Goal: Task Accomplishment & Management: Manage account settings

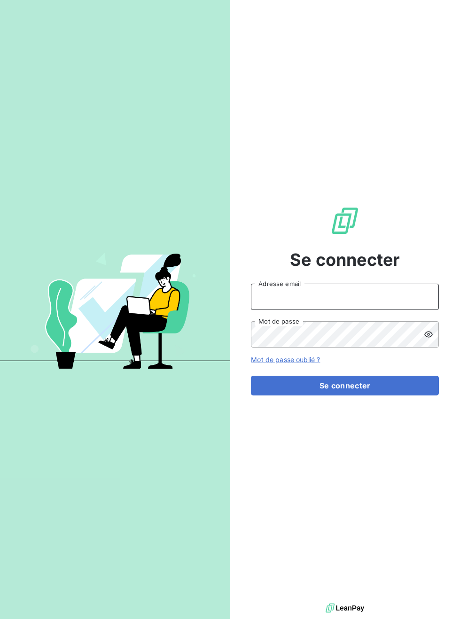
click at [345, 297] on input "Adresse email" at bounding box center [345, 297] width 188 height 26
type input "[PERSON_NAME][EMAIL_ADDRESS][DOMAIN_NAME]"
click at [251, 376] on button "Se connecter" at bounding box center [345, 386] width 188 height 20
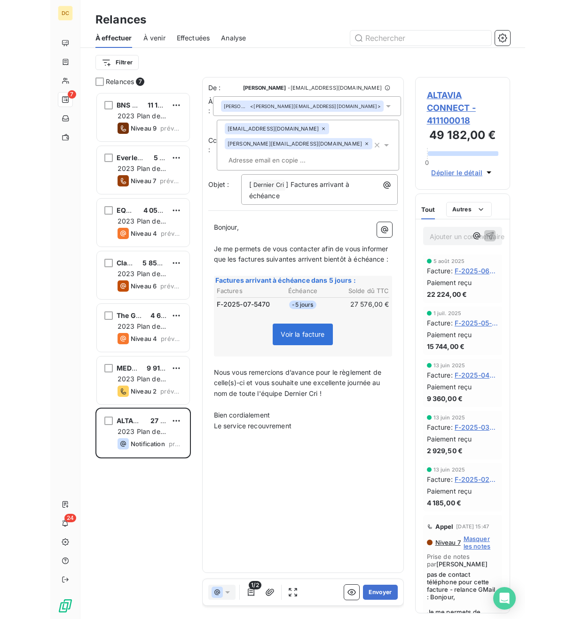
scroll to position [527, 120]
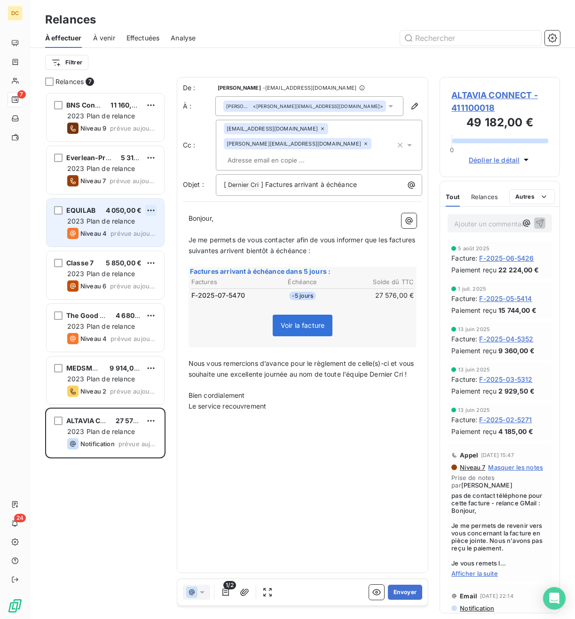
click at [151, 212] on html "DC 7 24 Relances À effectuer À venir Effectuées Analyse Filtrer Relances 7 BNS …" at bounding box center [287, 309] width 575 height 619
click at [120, 231] on div "Replanifier cette action" at bounding box center [110, 229] width 84 height 15
select select "8"
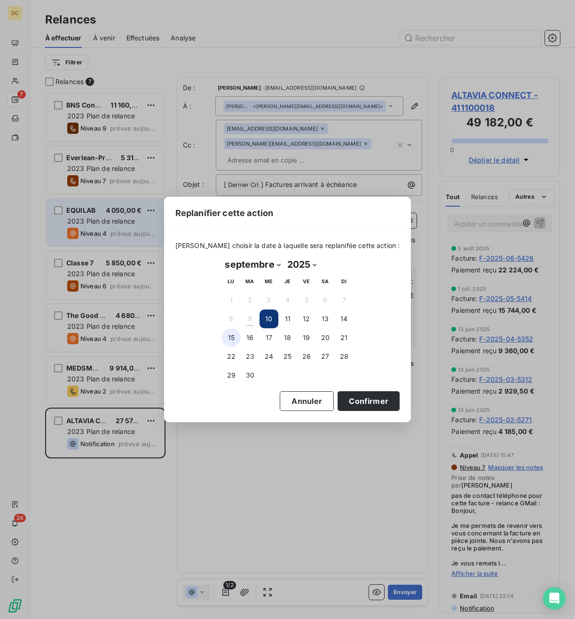
click at [231, 337] on button "15" at bounding box center [231, 337] width 19 height 19
drag, startPoint x: 359, startPoint y: 405, endPoint x: 351, endPoint y: 399, distance: 9.0
click at [359, 404] on button "Confirmer" at bounding box center [368, 401] width 62 height 20
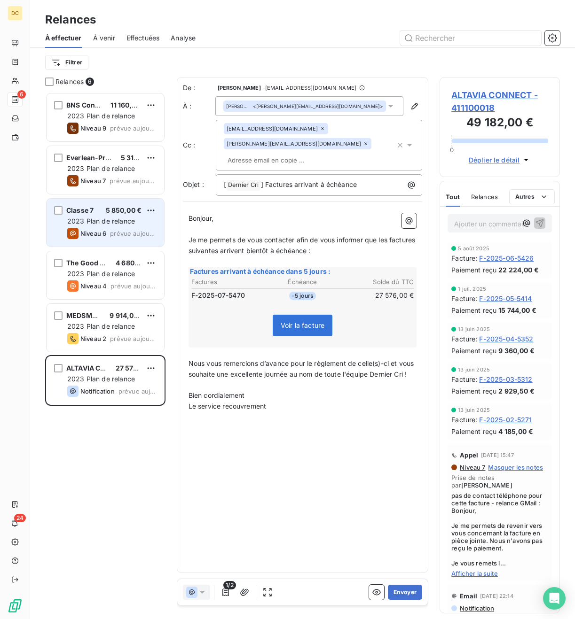
click at [125, 221] on span "2023 Plan de relance" at bounding box center [101, 221] width 68 height 8
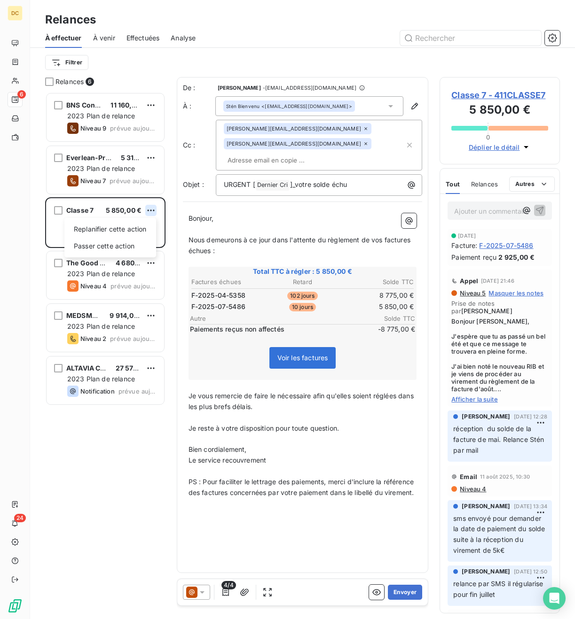
click at [151, 211] on html "DC 6 24 Relances À effectuer À venir Effectuées Analyse Filtrer Relances 6 BNS …" at bounding box center [287, 309] width 575 height 619
click at [131, 228] on div "Replanifier cette action" at bounding box center [110, 229] width 84 height 15
select select "8"
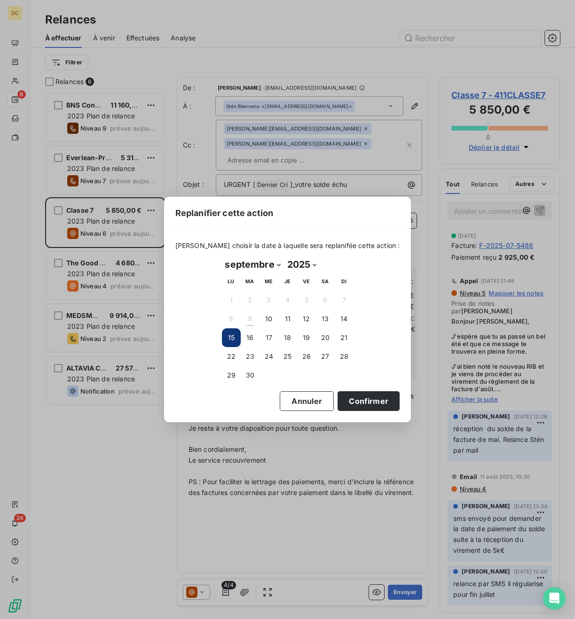
click at [424, 212] on div "Replanifier cette action [PERSON_NAME] choisir la date à laquelle sera replanif…" at bounding box center [287, 309] width 575 height 619
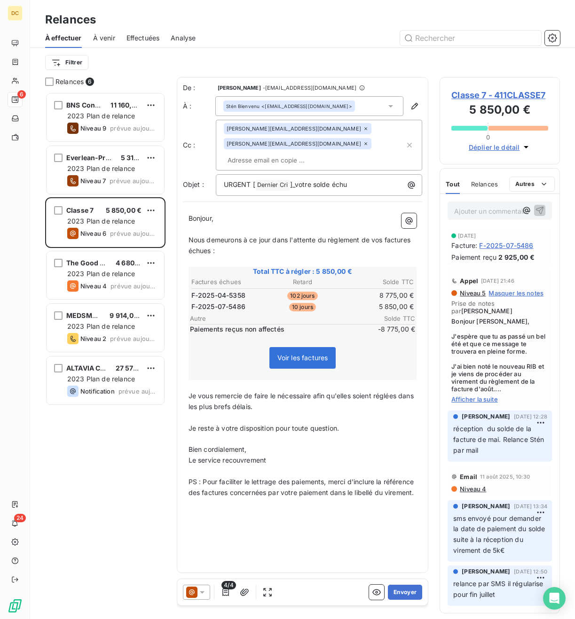
click at [424, 213] on p "Ajouter un commentaire ﻿" at bounding box center [485, 211] width 63 height 12
click at [149, 210] on html "DC 6 24 Relances À effectuer À venir Effectuées Analyse Filtrer Relances 6 BNS …" at bounding box center [287, 309] width 575 height 619
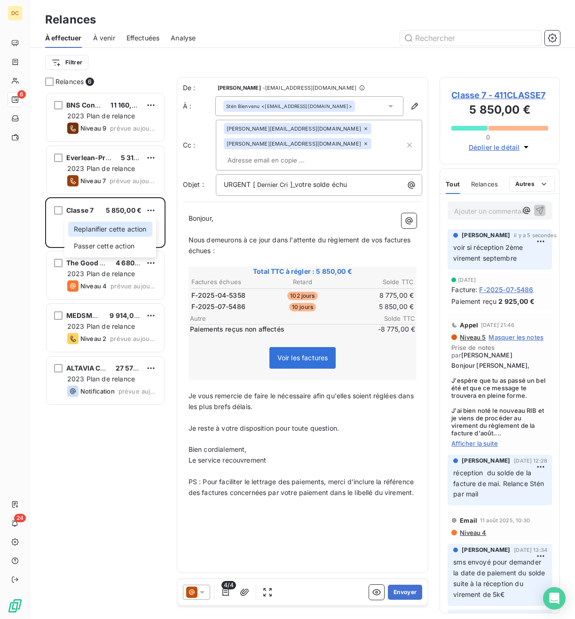
click at [131, 234] on div "Replanifier cette action" at bounding box center [110, 229] width 84 height 15
select select "8"
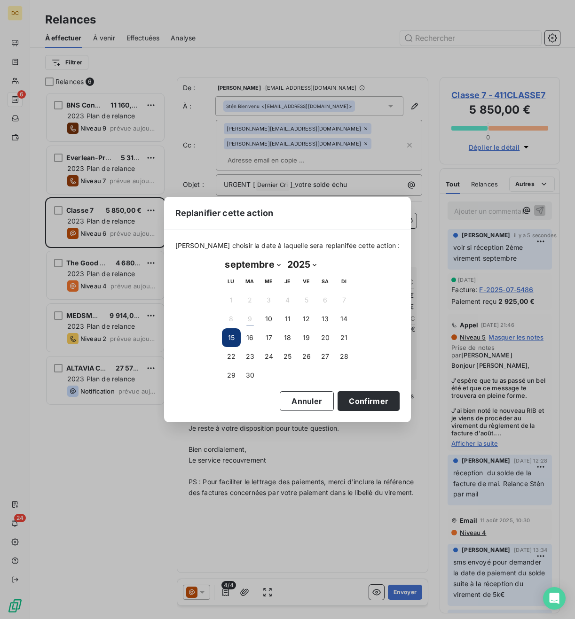
drag, startPoint x: 254, startPoint y: 340, endPoint x: 327, endPoint y: 391, distance: 89.5
click at [254, 340] on button "16" at bounding box center [250, 337] width 19 height 19
click at [359, 403] on button "Confirmer" at bounding box center [368, 401] width 62 height 20
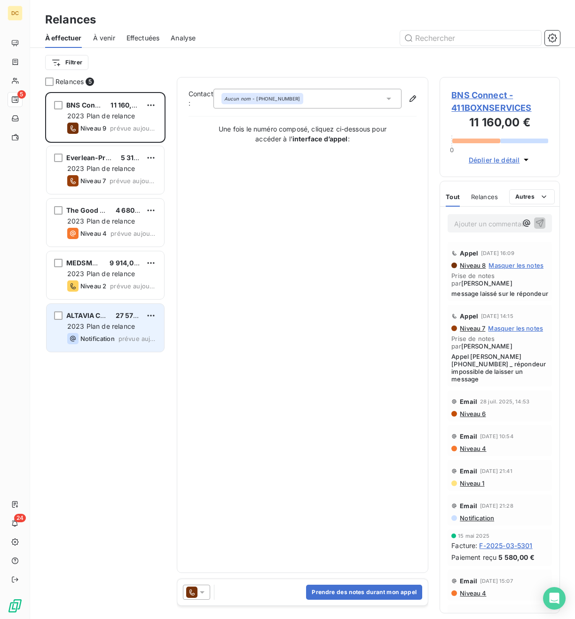
click at [94, 314] on span "ALTAVIA CONNECT" at bounding box center [97, 316] width 63 height 8
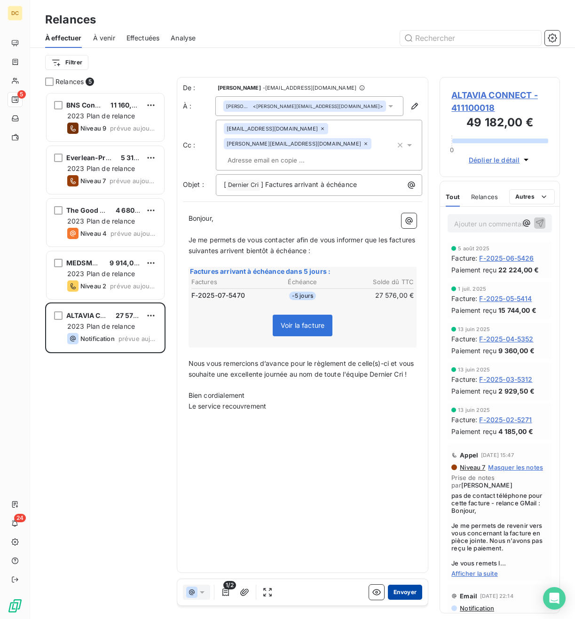
click at [401, 468] on button "Envoyer" at bounding box center [405, 592] width 34 height 15
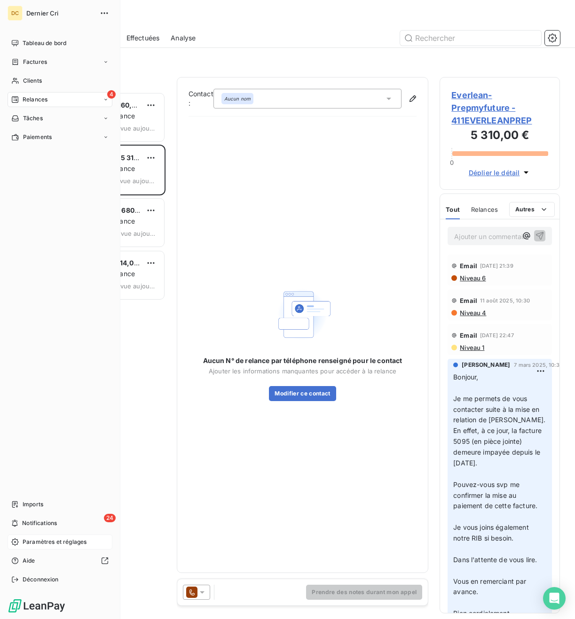
click at [29, 468] on div "Paramètres et réglages" at bounding box center [60, 542] width 105 height 15
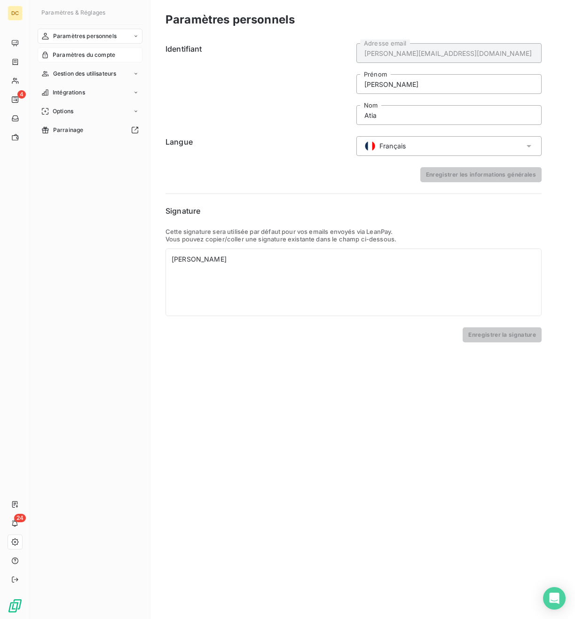
click at [65, 54] on span "Paramètres du compte" at bounding box center [84, 55] width 62 height 8
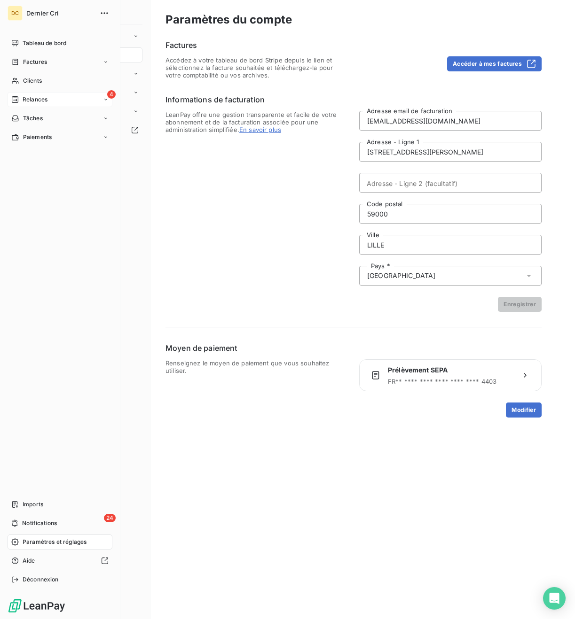
click at [21, 101] on div "Relances" at bounding box center [29, 99] width 36 height 8
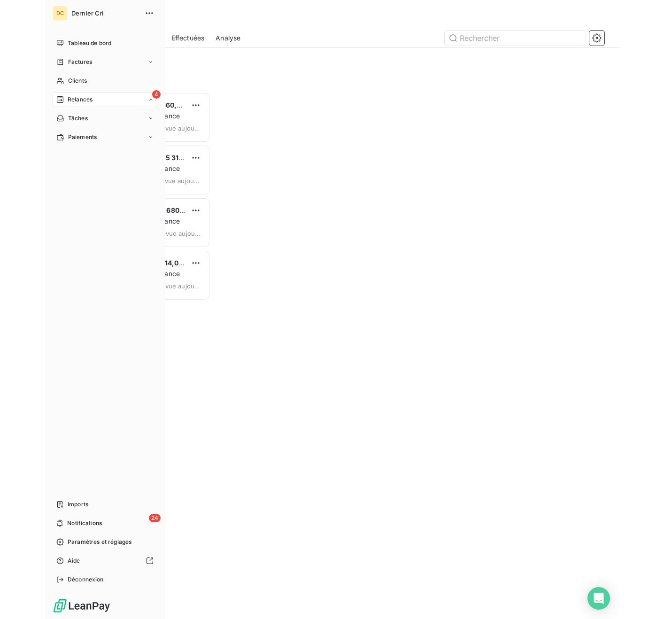
scroll to position [527, 120]
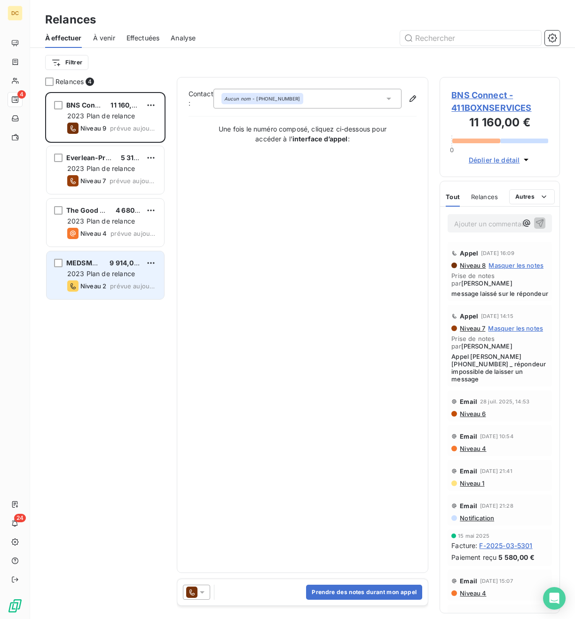
click at [94, 263] on span "MEDSMART" at bounding box center [85, 263] width 39 height 8
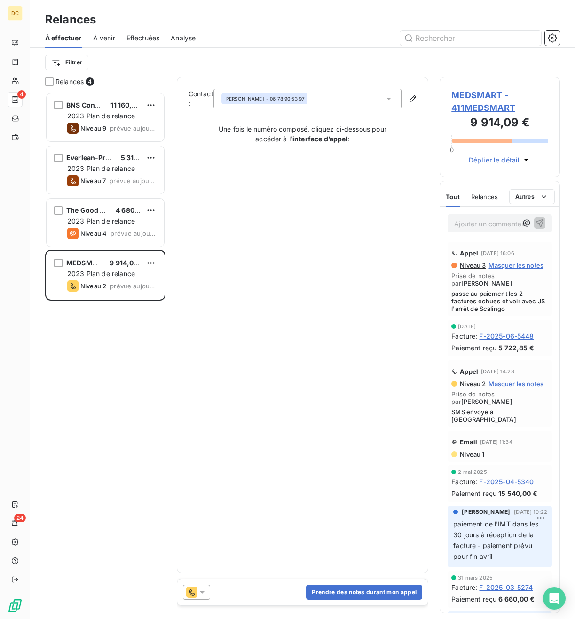
click at [424, 159] on span "Déplier le détail" at bounding box center [493, 160] width 51 height 10
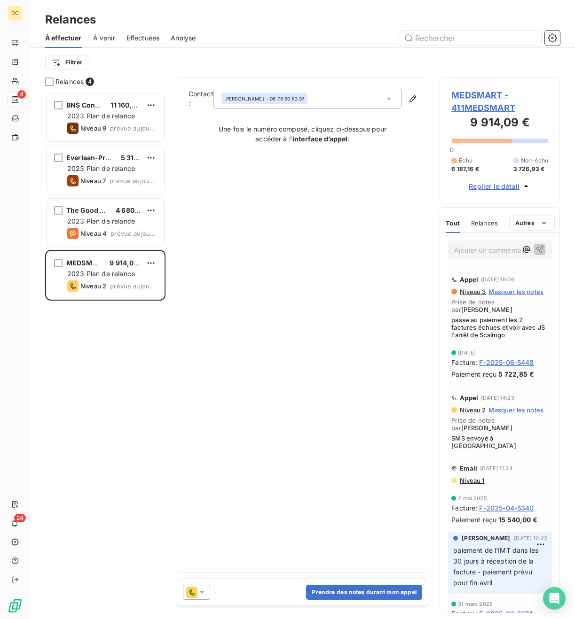
click at [201, 468] on icon at bounding box center [202, 593] width 5 height 2
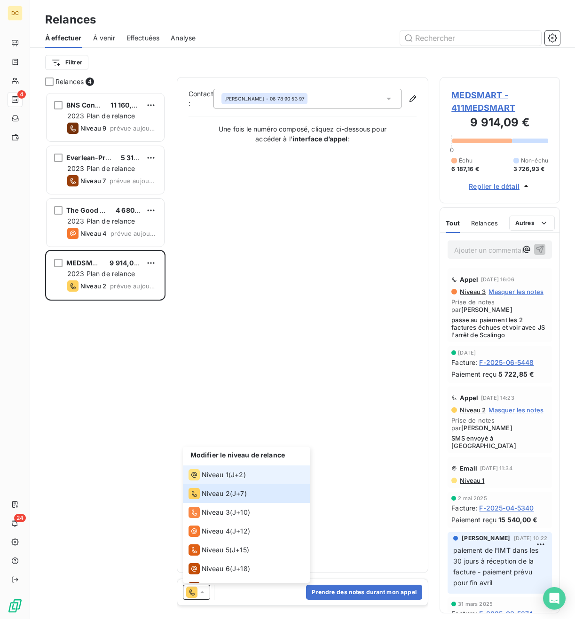
click at [236, 468] on span "J+2 )" at bounding box center [238, 474] width 15 height 9
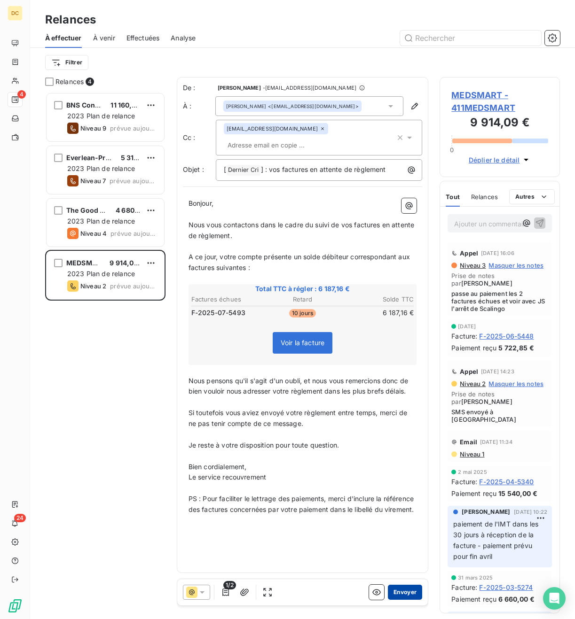
click at [406, 468] on button "Envoyer" at bounding box center [405, 592] width 34 height 15
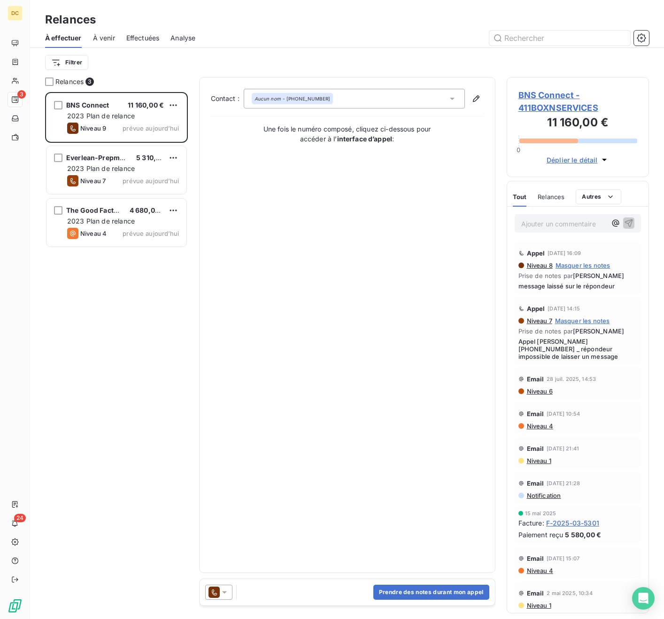
scroll to position [527, 142]
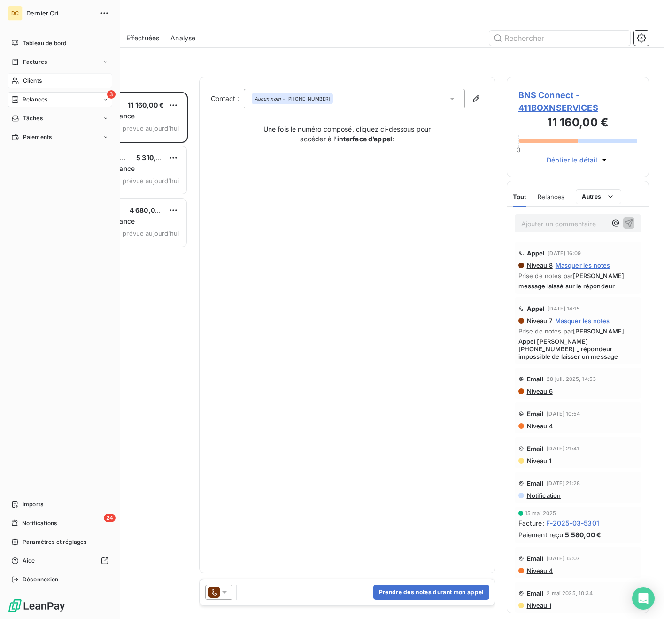
click at [37, 80] on span "Clients" at bounding box center [32, 81] width 19 height 8
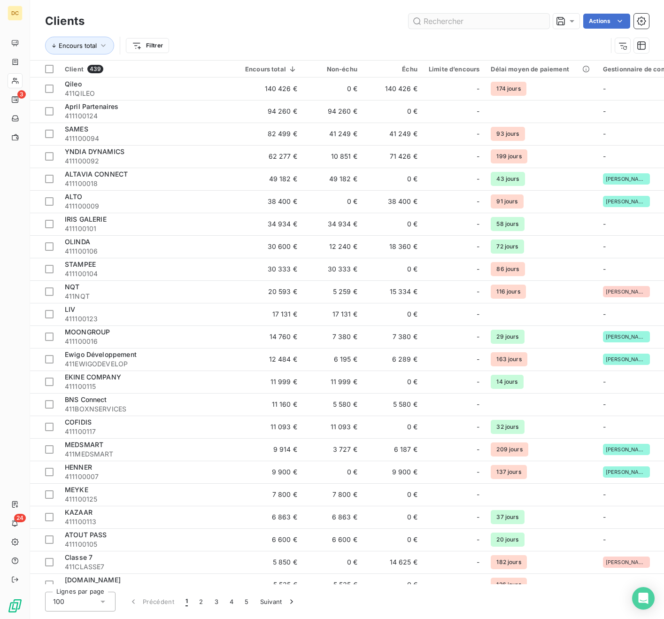
click at [424, 21] on input "text" at bounding box center [479, 21] width 141 height 15
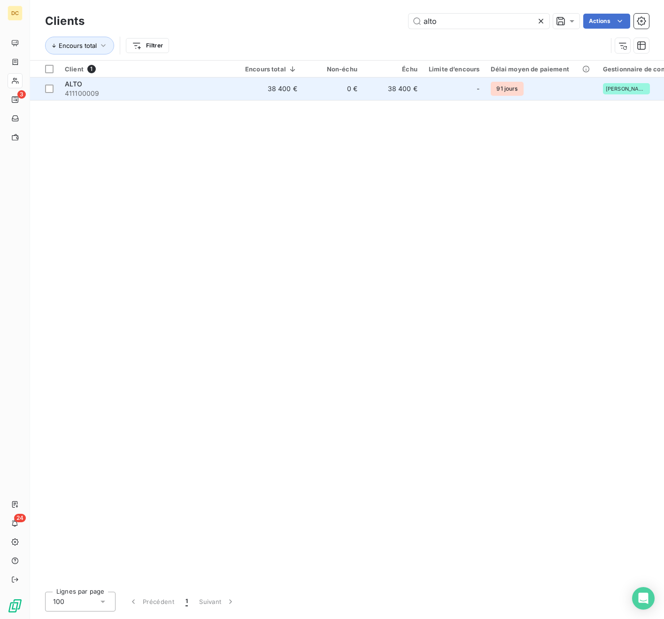
type input "alto"
click at [221, 87] on div "ALTO" at bounding box center [149, 83] width 169 height 9
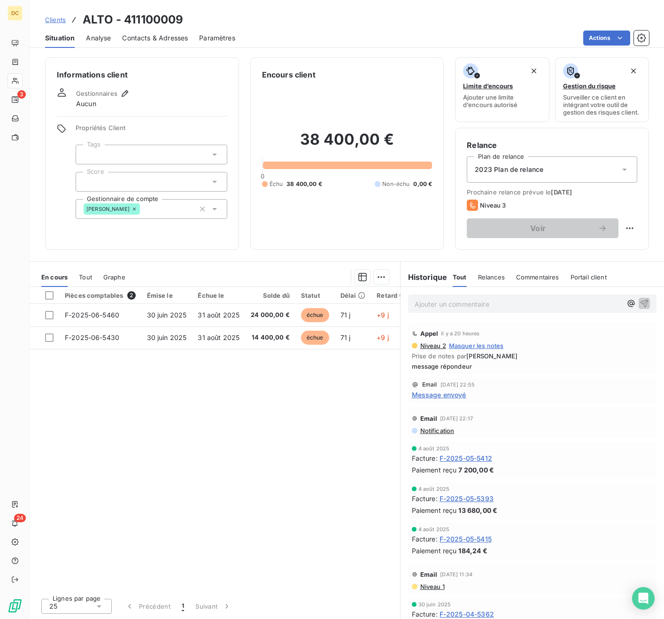
click at [424, 303] on p "Ajouter un commentaire ﻿" at bounding box center [519, 304] width 208 height 12
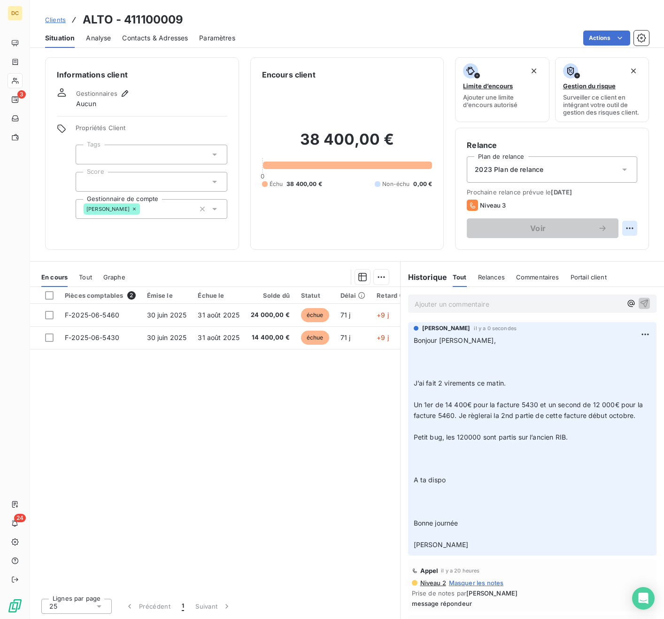
click at [424, 229] on html "DC 3 24 Clients ALTO - 411100009 Situation Analyse Contacts & Adresses Paramètr…" at bounding box center [332, 309] width 664 height 619
click at [424, 250] on div "Replanifier cette action" at bounding box center [591, 249] width 84 height 15
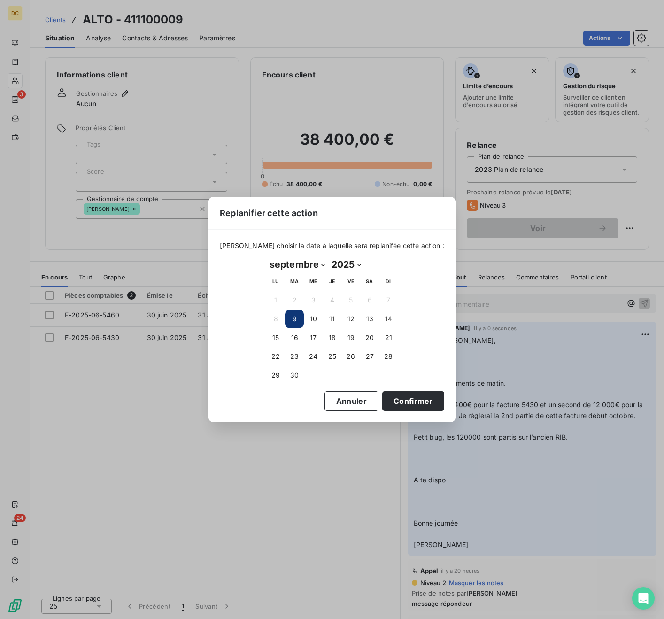
click at [311, 265] on select "janvier février mars avril mai juin juillet août septembre octobre novembre déc…" at bounding box center [297, 264] width 62 height 15
select select "9"
click at [335, 304] on button "2" at bounding box center [332, 300] width 19 height 19
click at [411, 404] on button "Confirmer" at bounding box center [413, 401] width 62 height 20
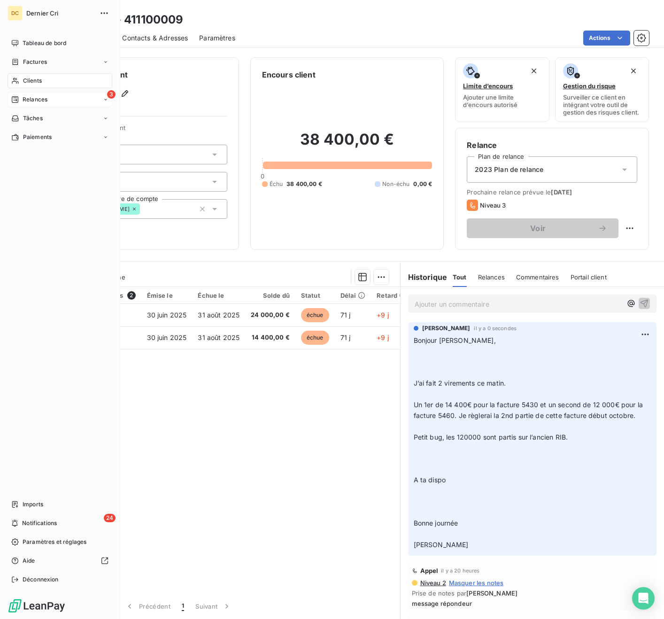
click at [17, 101] on icon at bounding box center [15, 100] width 8 height 8
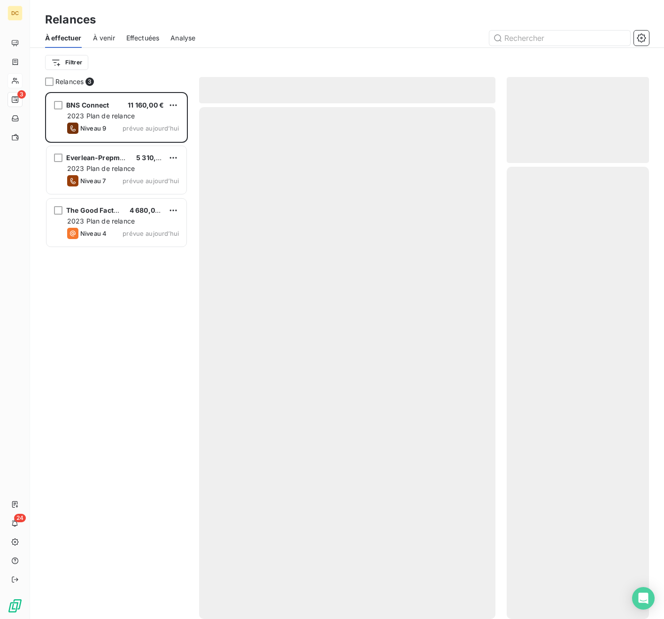
scroll to position [527, 142]
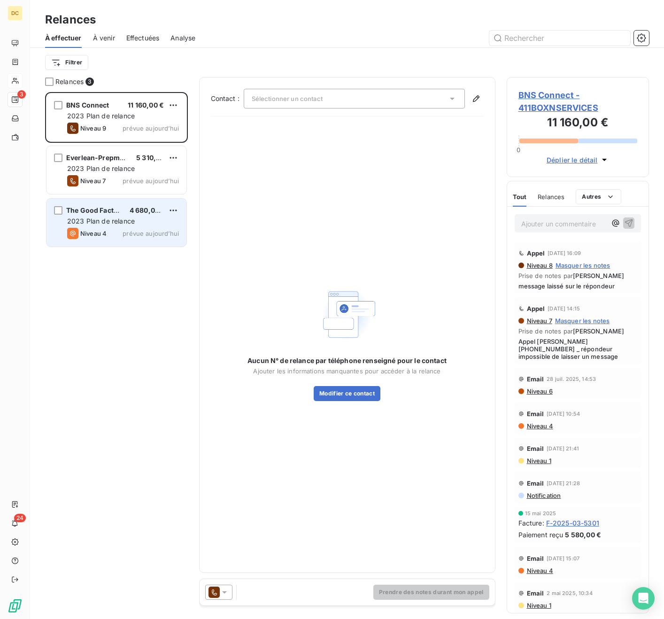
click at [130, 213] on span "4 680,00 €" at bounding box center [148, 210] width 36 height 8
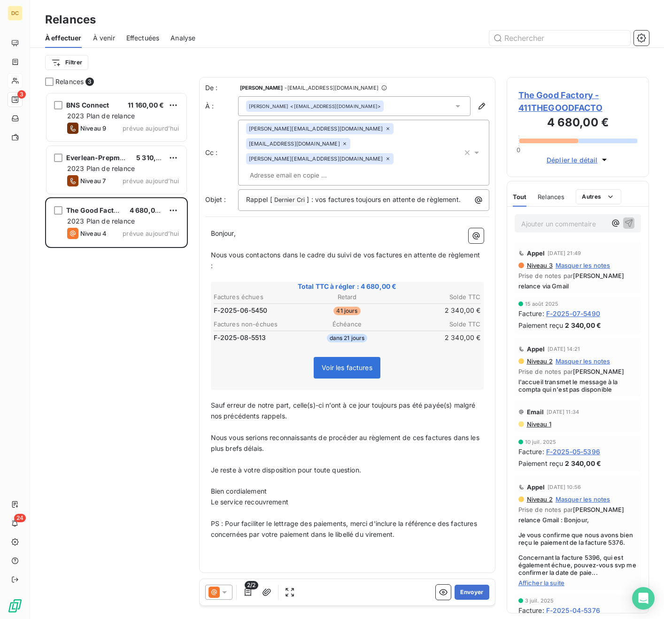
click at [387, 157] on icon at bounding box center [388, 158] width 3 height 3
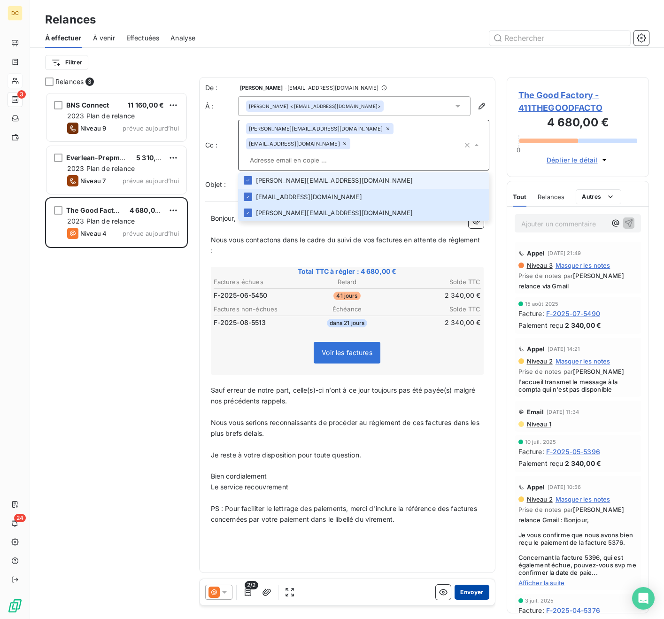
click at [424, 468] on button "Envoyer" at bounding box center [472, 592] width 34 height 15
